Goal: Transaction & Acquisition: Purchase product/service

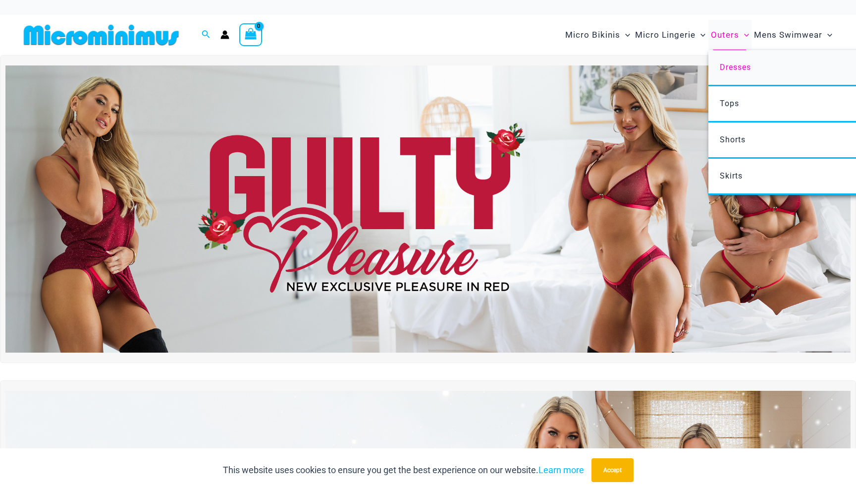
click at [733, 67] on span "Dresses" at bounding box center [735, 66] width 31 height 9
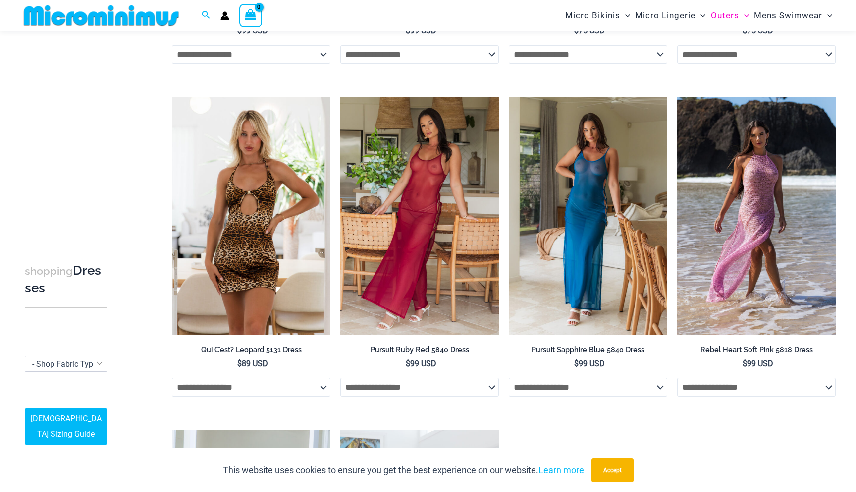
scroll to position [355, 0]
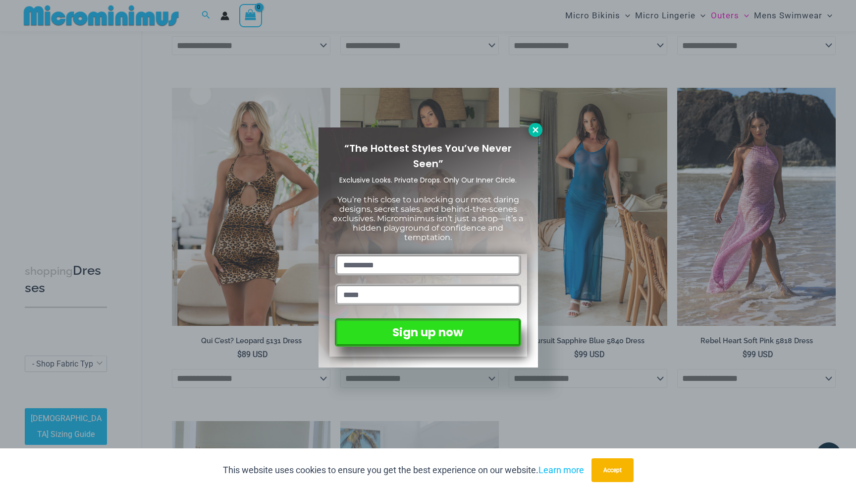
click at [535, 127] on icon at bounding box center [535, 129] width 9 height 9
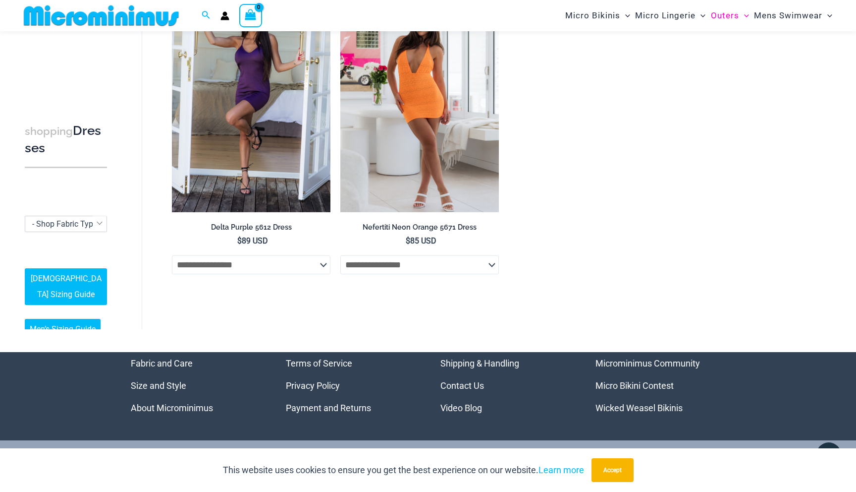
scroll to position [808, 0]
